Goal: Information Seeking & Learning: Learn about a topic

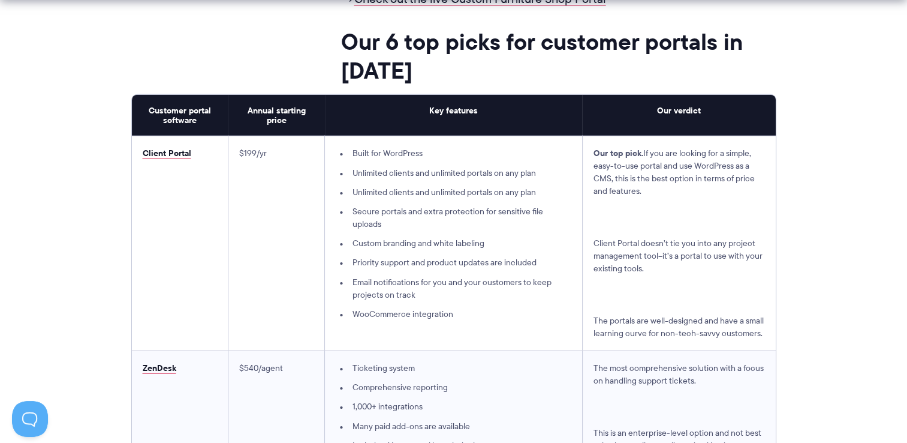
scroll to position [3099, 0]
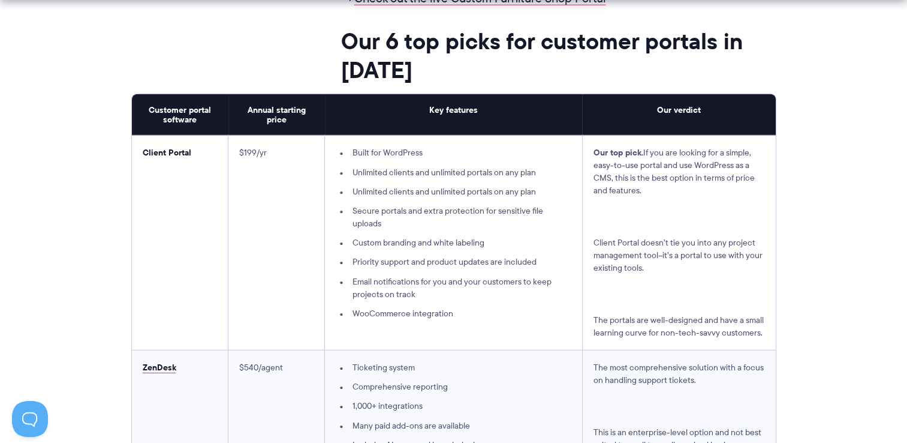
click at [166, 155] on link "Client Portal" at bounding box center [167, 152] width 49 height 13
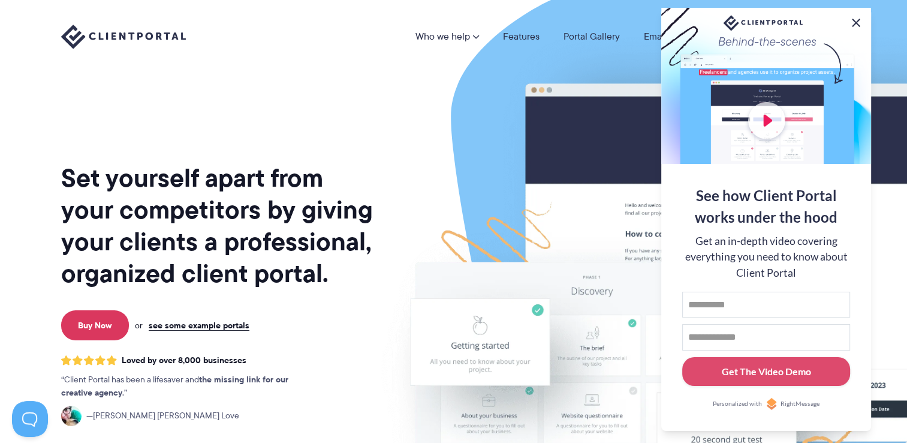
click at [854, 22] on button at bounding box center [856, 23] width 14 height 14
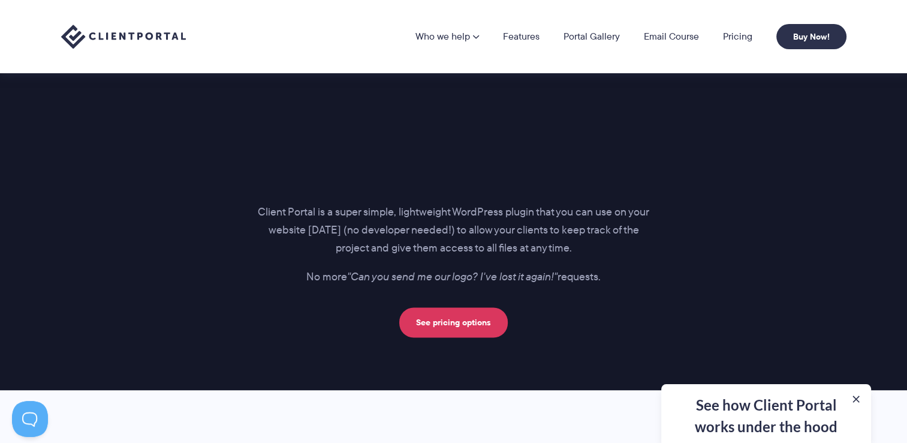
scroll to position [1444, 0]
